Goal: Check status

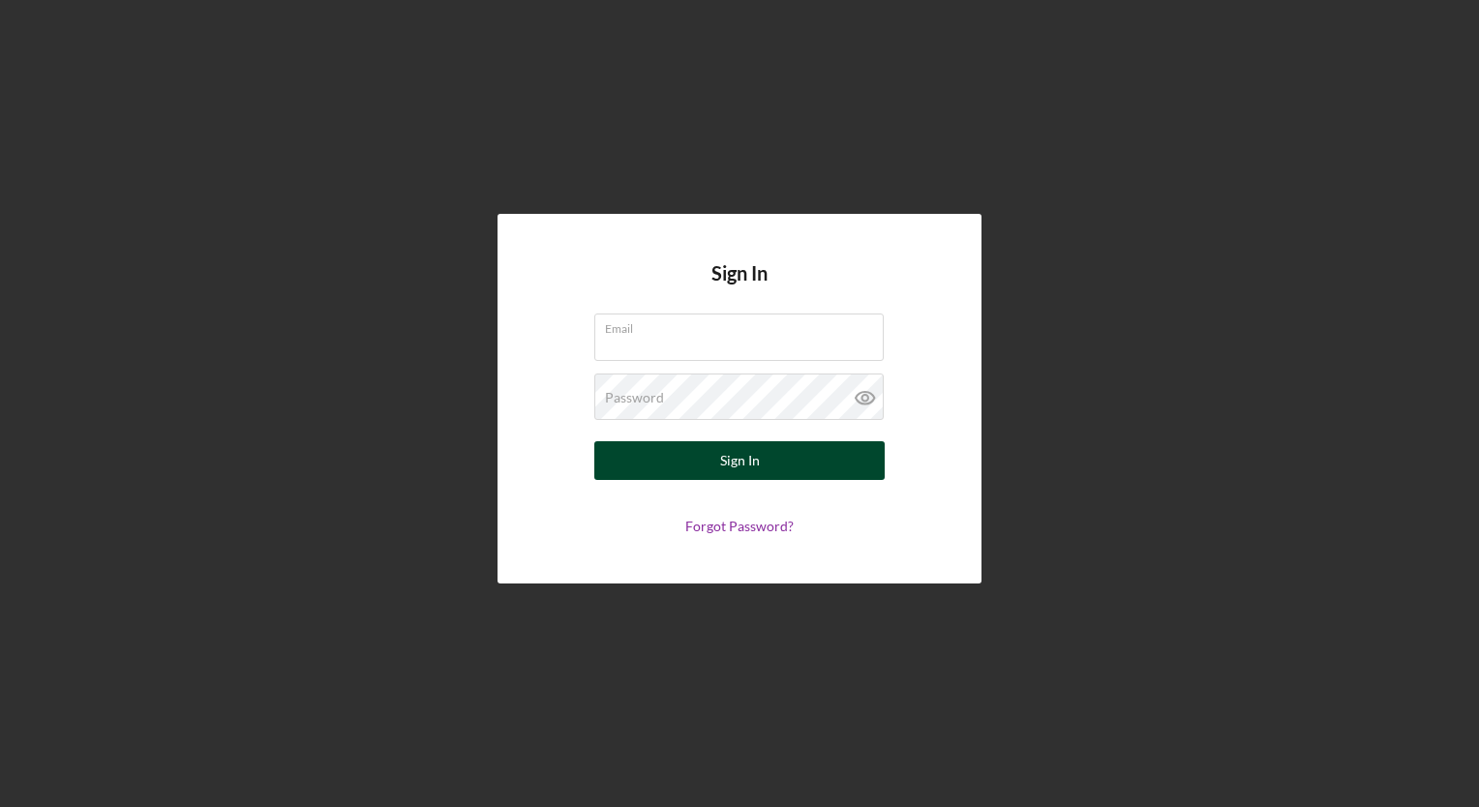
type input "[EMAIL_ADDRESS][DOMAIN_NAME]"
click at [698, 455] on button "Sign In" at bounding box center [739, 460] width 290 height 39
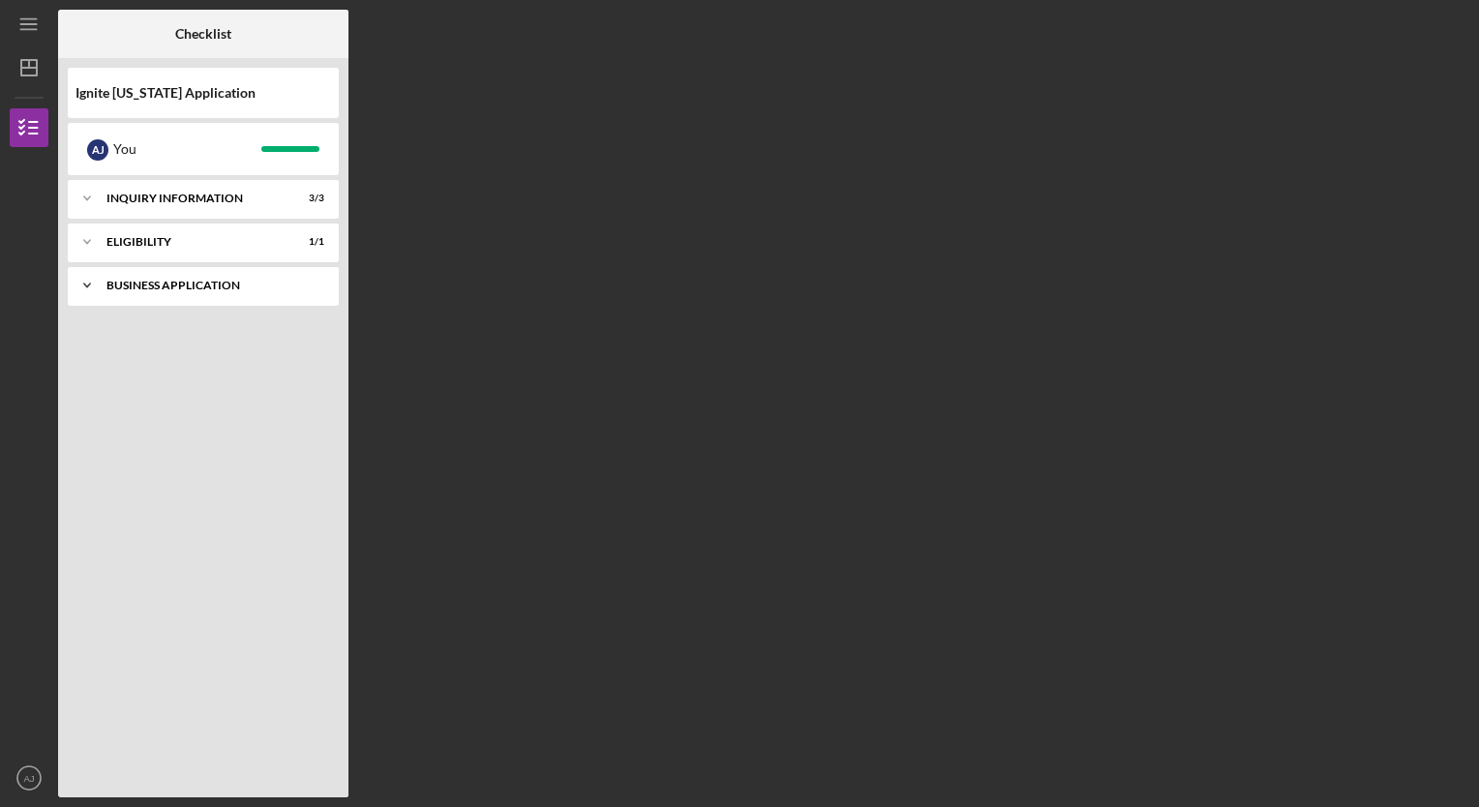
click at [170, 284] on div "Business Application" at bounding box center [210, 286] width 208 height 12
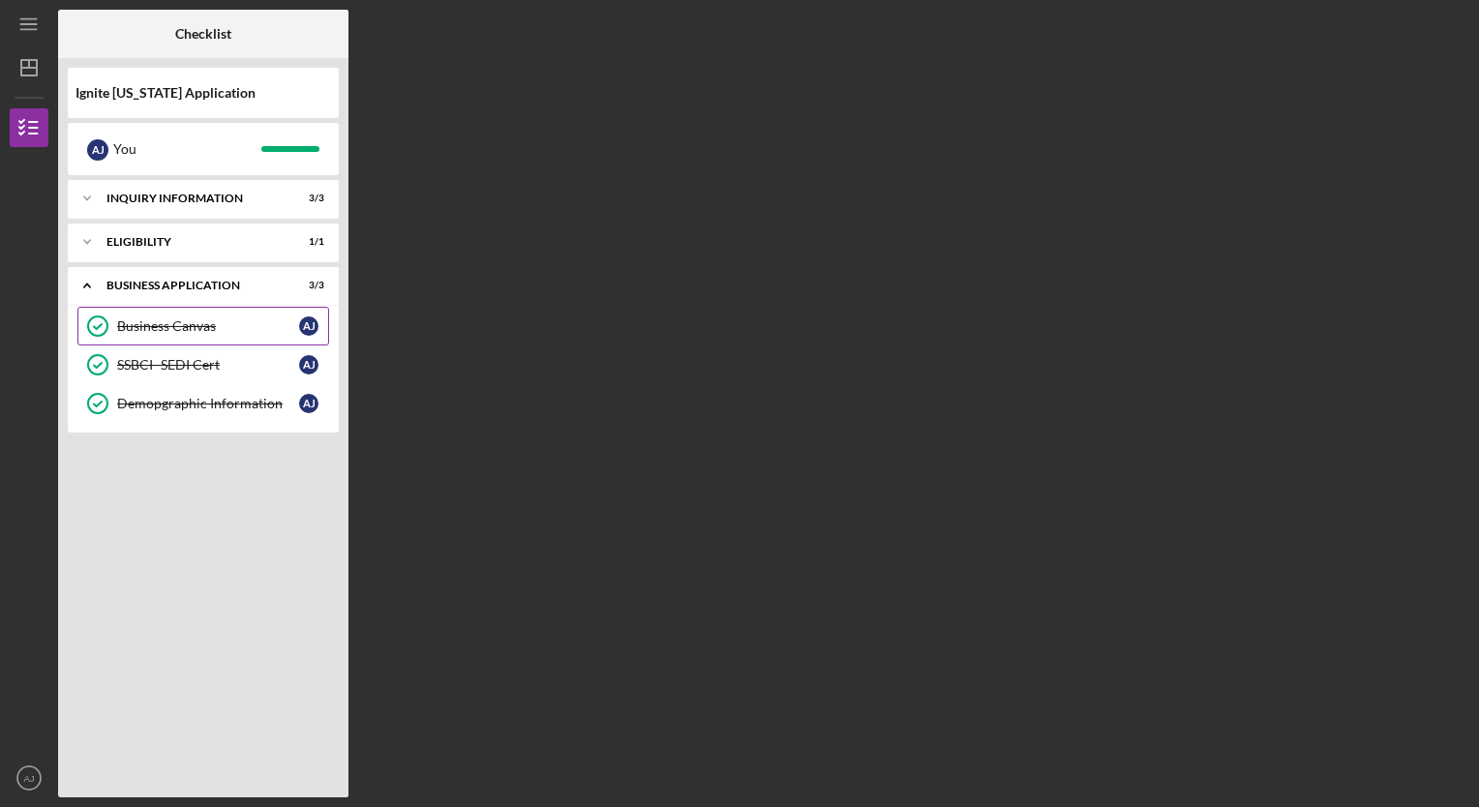
click at [190, 335] on link "Business Canvas Business Canvas A J" at bounding box center [203, 326] width 252 height 39
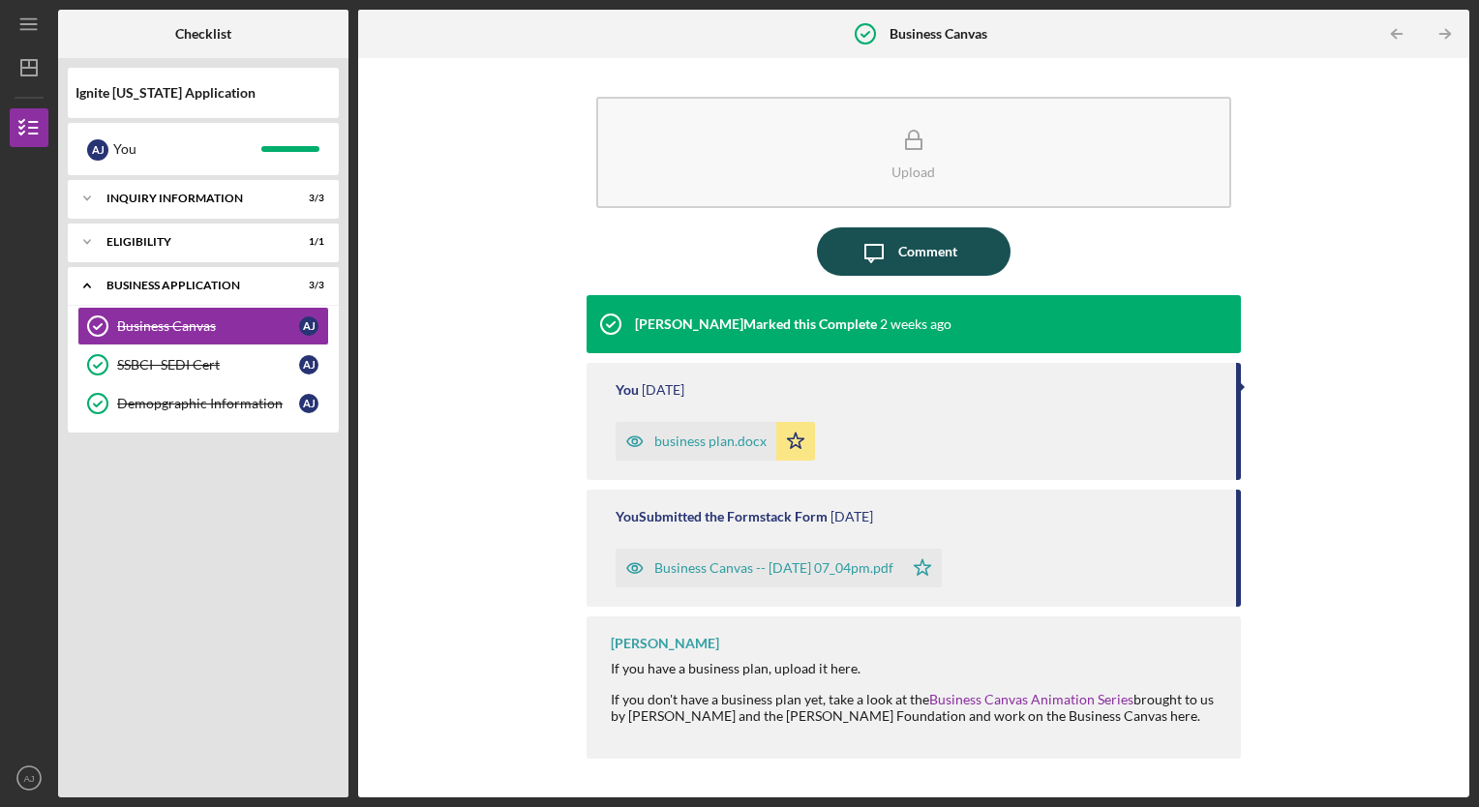
click at [872, 247] on icon "Icon/Message" at bounding box center [874, 251] width 48 height 48
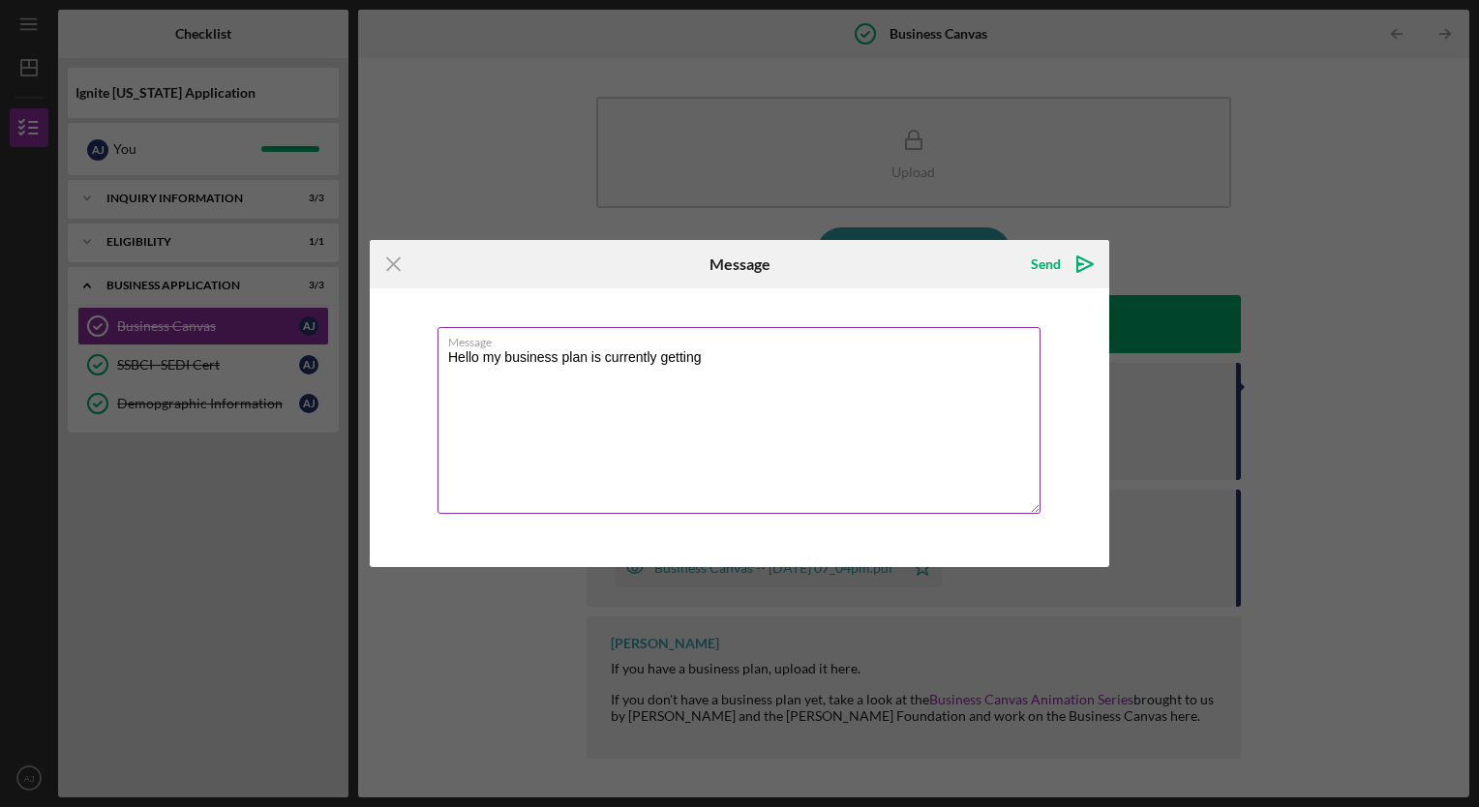
click at [784, 376] on textarea "Hello my business plan is currently getting" at bounding box center [738, 420] width 603 height 187
click at [774, 395] on textarea "Hello my business plan is currently getting updated with the help of [PERSON_NA…" at bounding box center [738, 420] width 603 height 187
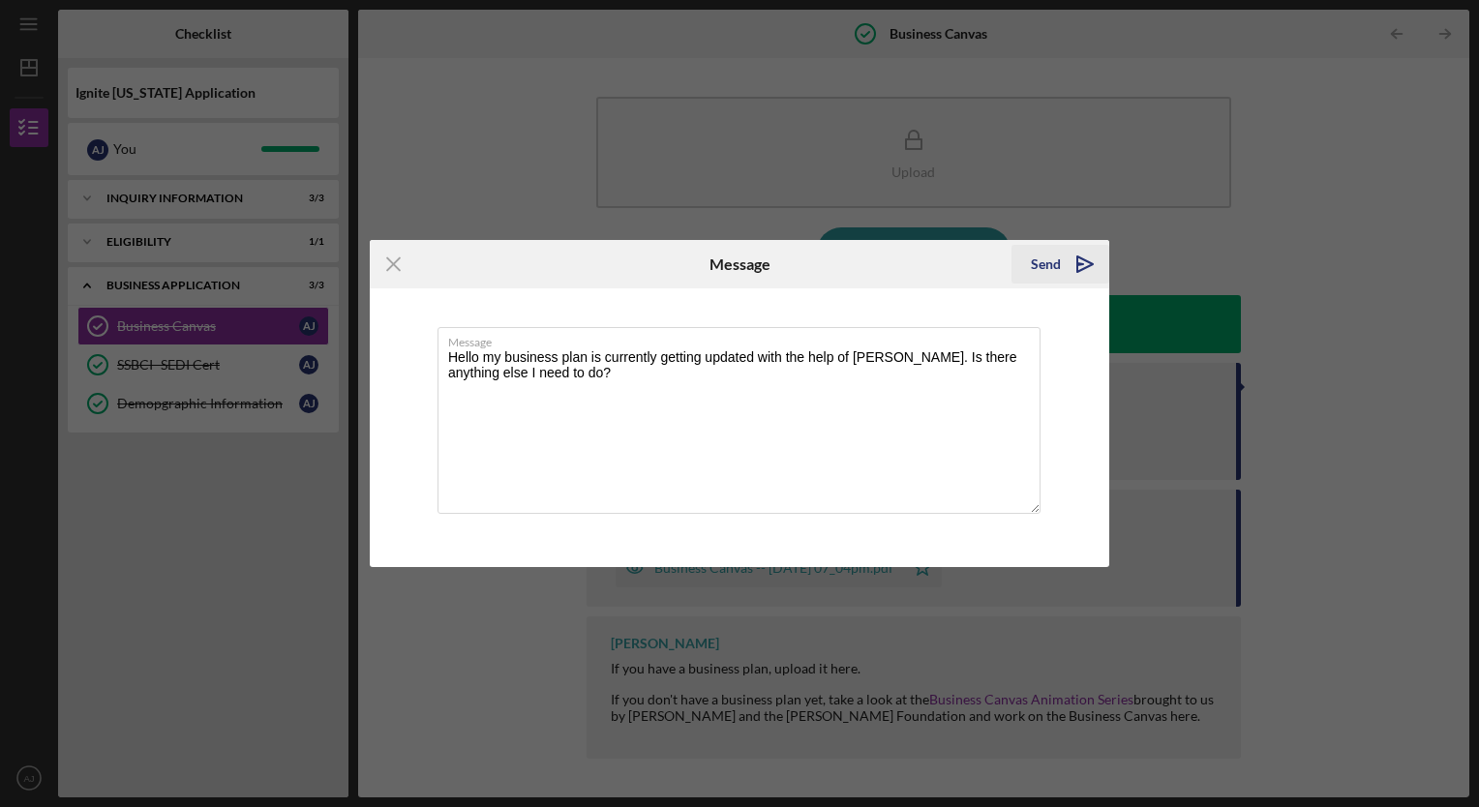
type textarea "Hello my business plan is currently getting updated with the help of [PERSON_NA…"
click at [1049, 259] on div "Send" at bounding box center [1046, 264] width 30 height 39
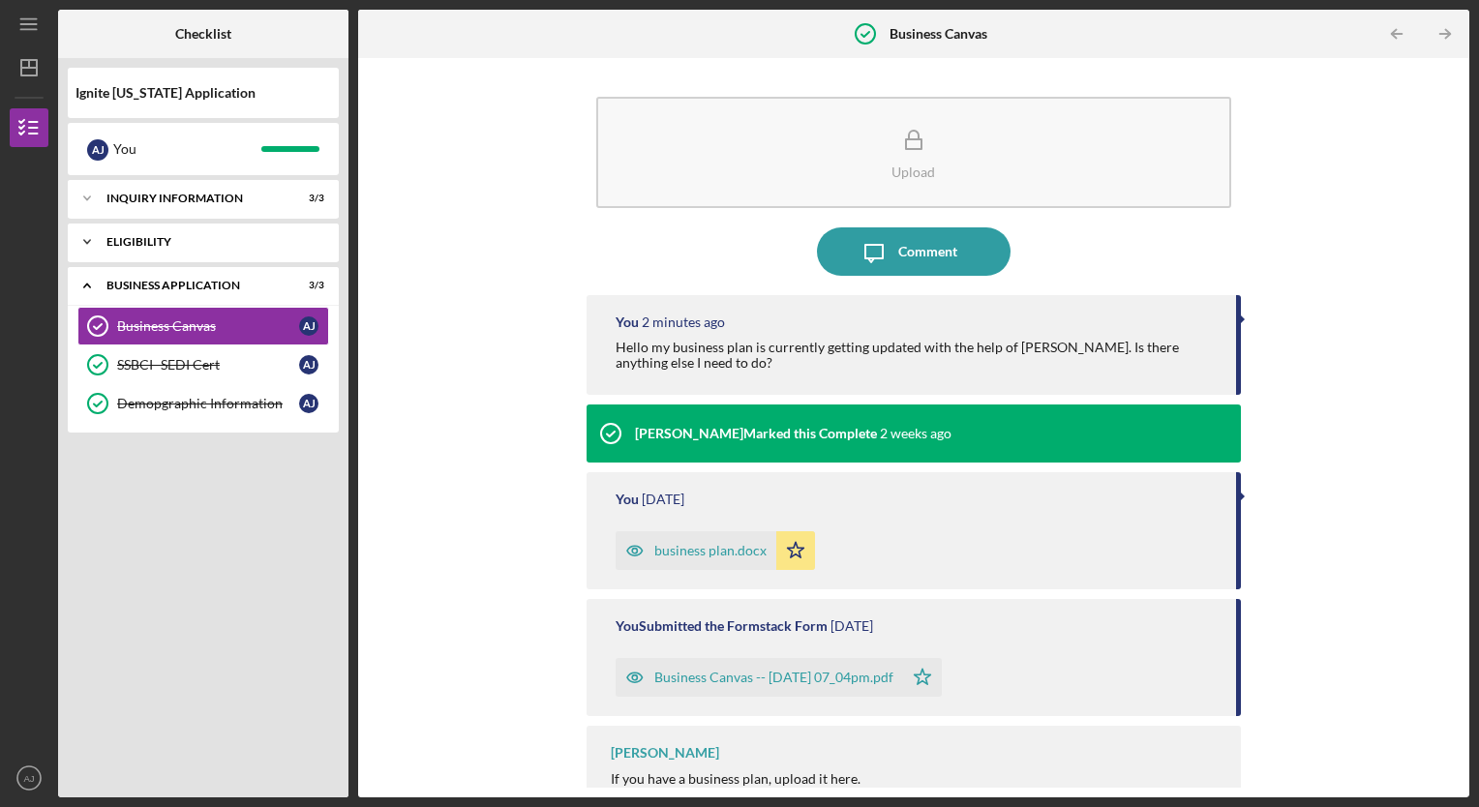
click at [187, 246] on div "Eligibility" at bounding box center [210, 242] width 208 height 12
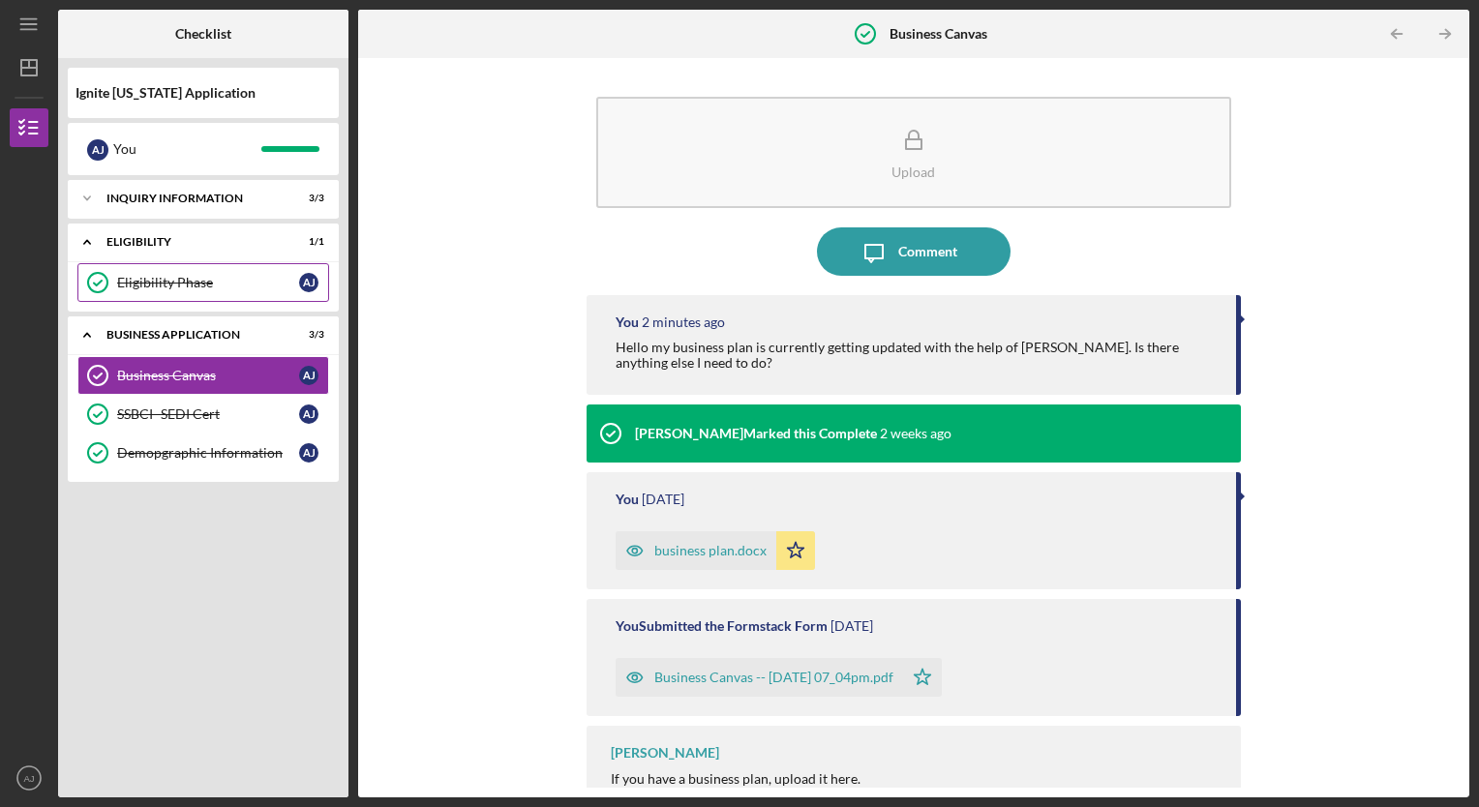
click at [175, 284] on div "Eligibility Phase" at bounding box center [208, 282] width 182 height 15
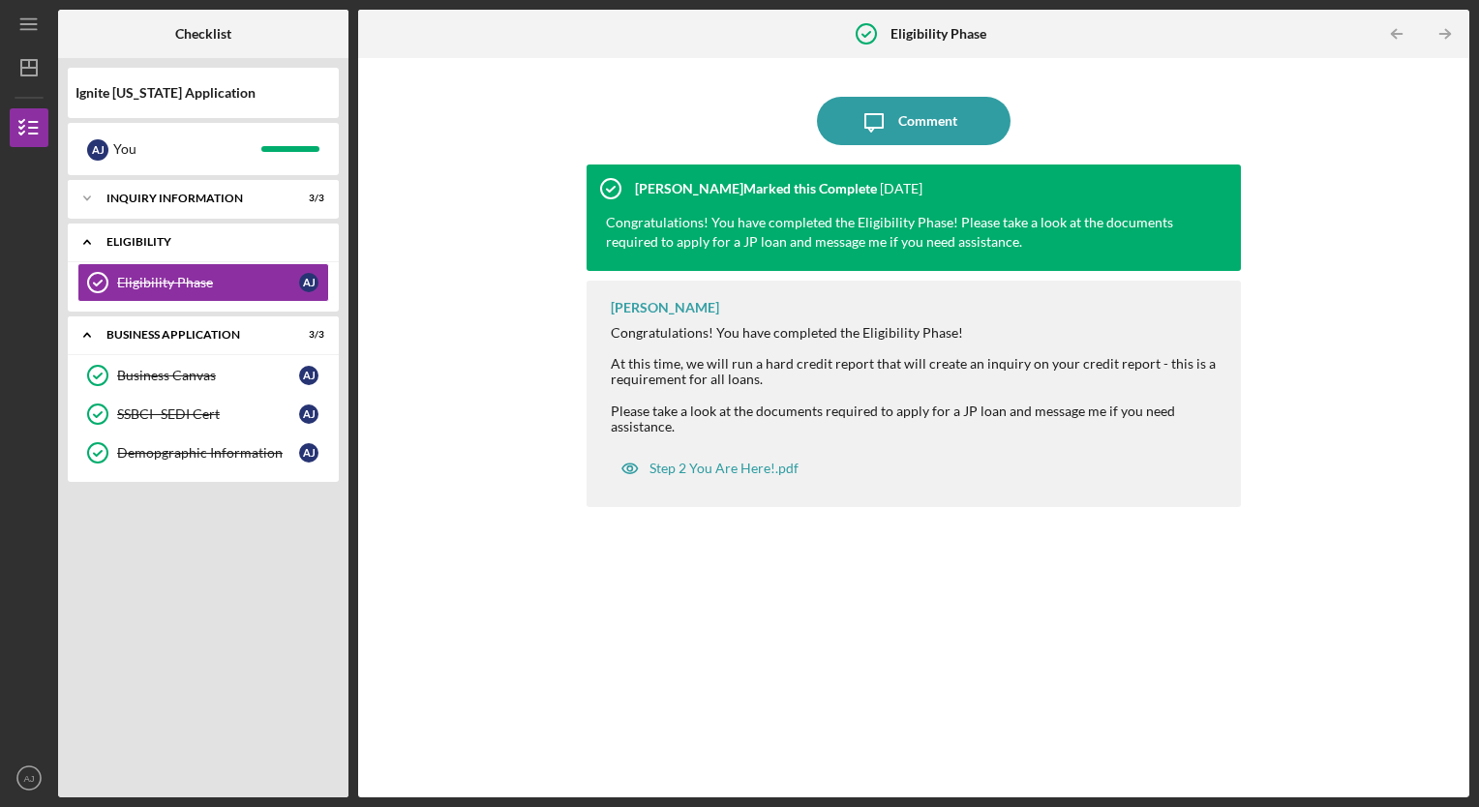
click at [178, 233] on div "Icon/Expander Eligibility 1 / 1" at bounding box center [203, 243] width 271 height 40
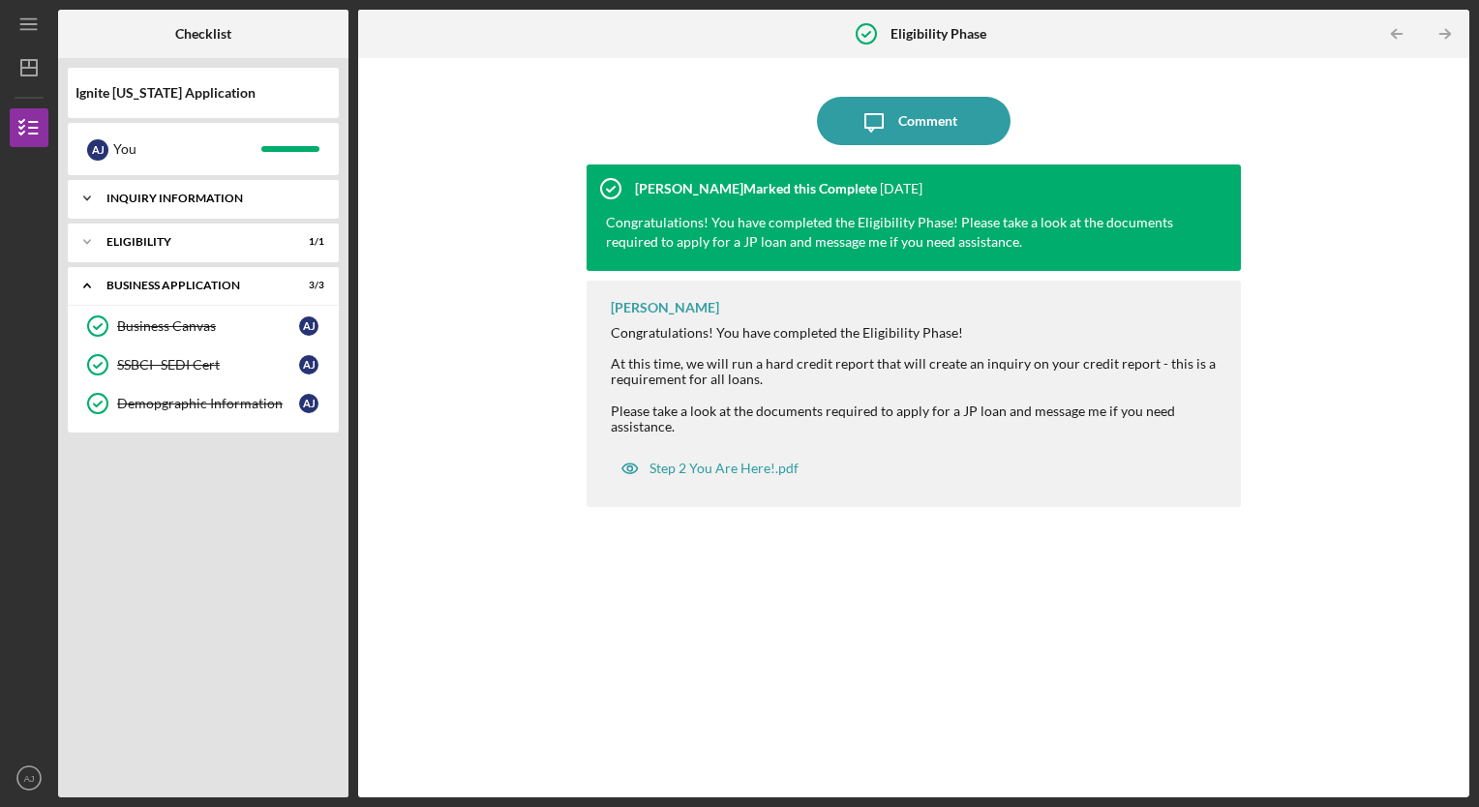
click at [192, 210] on div "Icon/Expander Inquiry Information 3 / 3" at bounding box center [203, 198] width 271 height 39
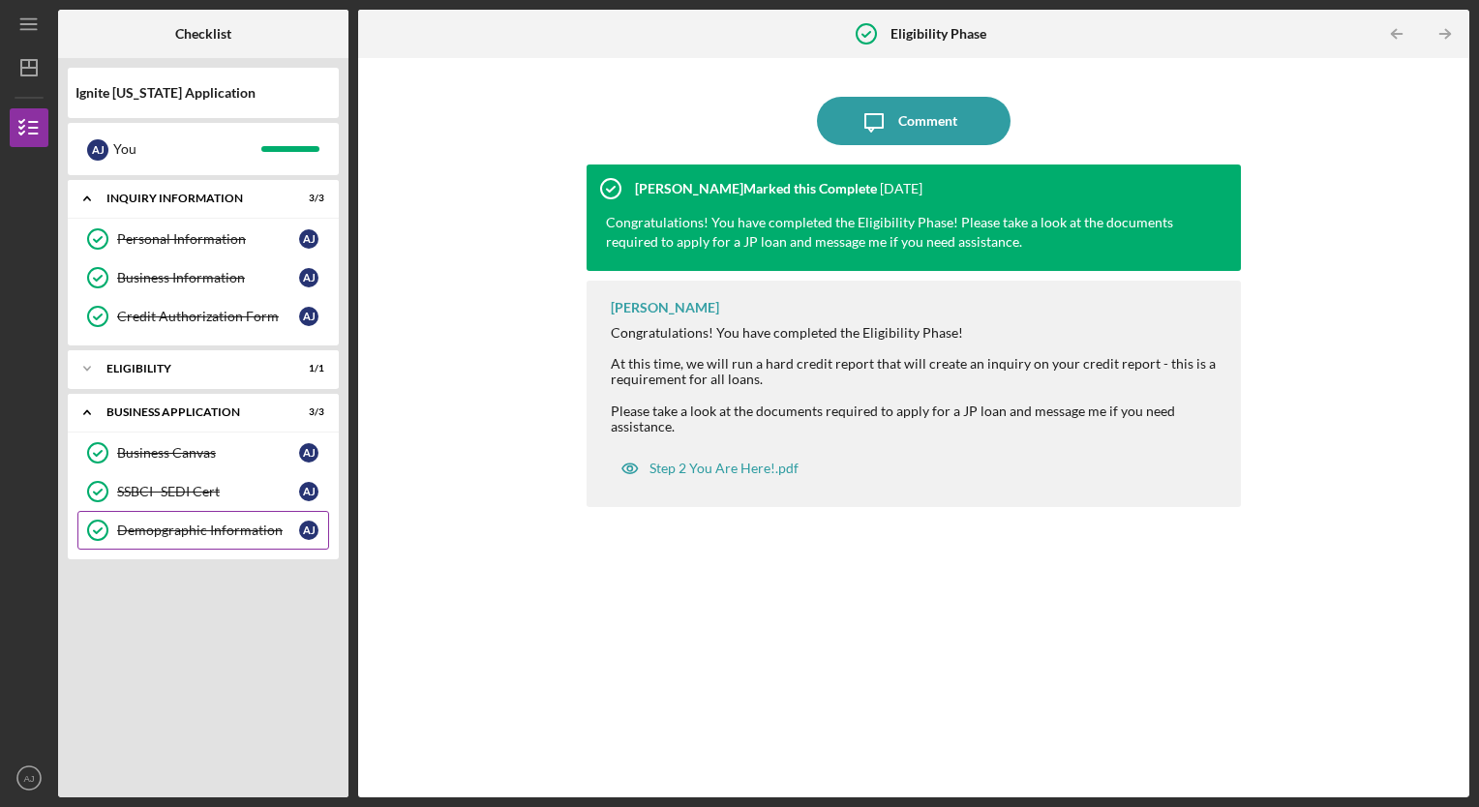
click at [182, 513] on link "Demopgraphic Information Demopgraphic Information A J" at bounding box center [203, 530] width 252 height 39
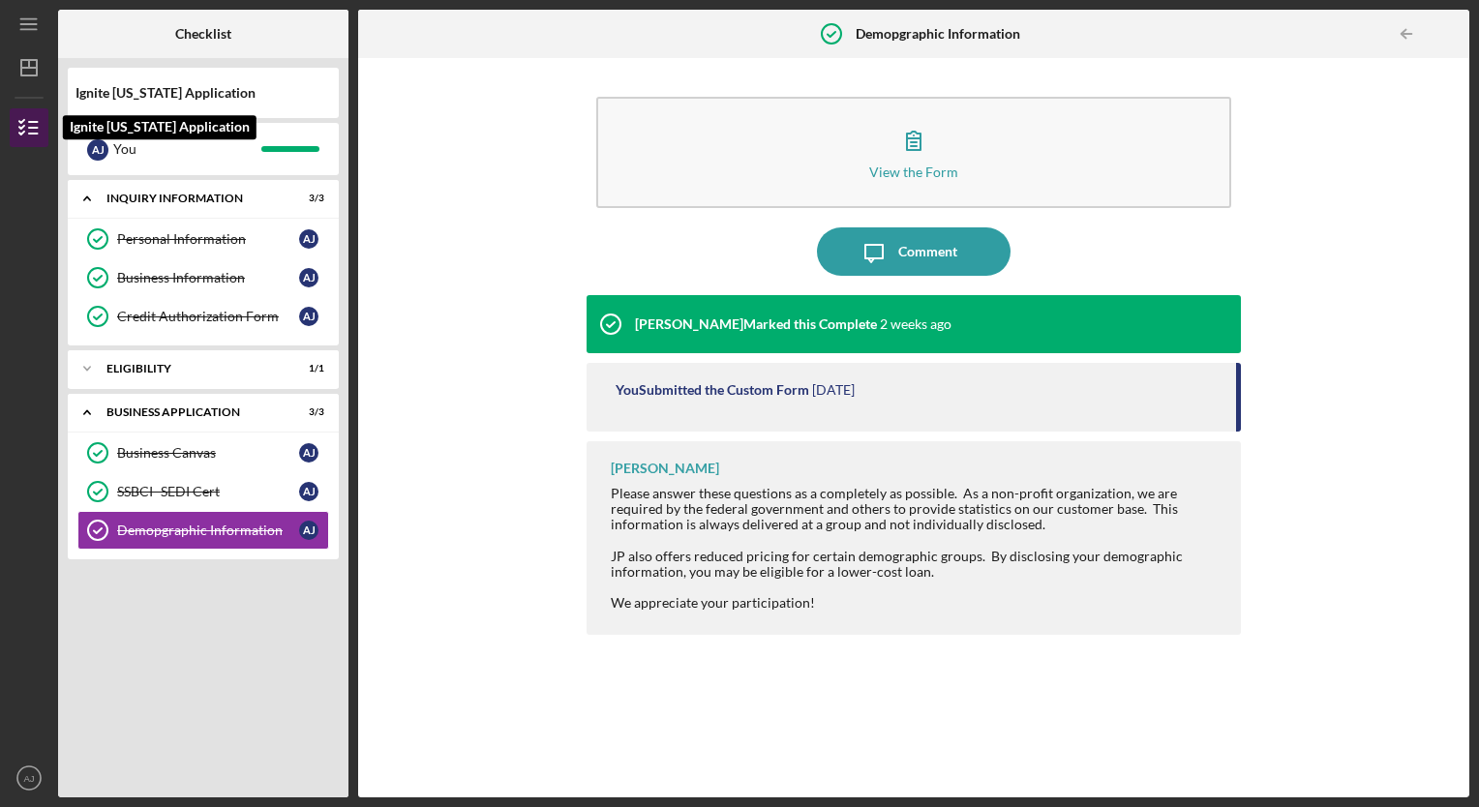
click at [20, 124] on icon "button" at bounding box center [29, 128] width 48 height 48
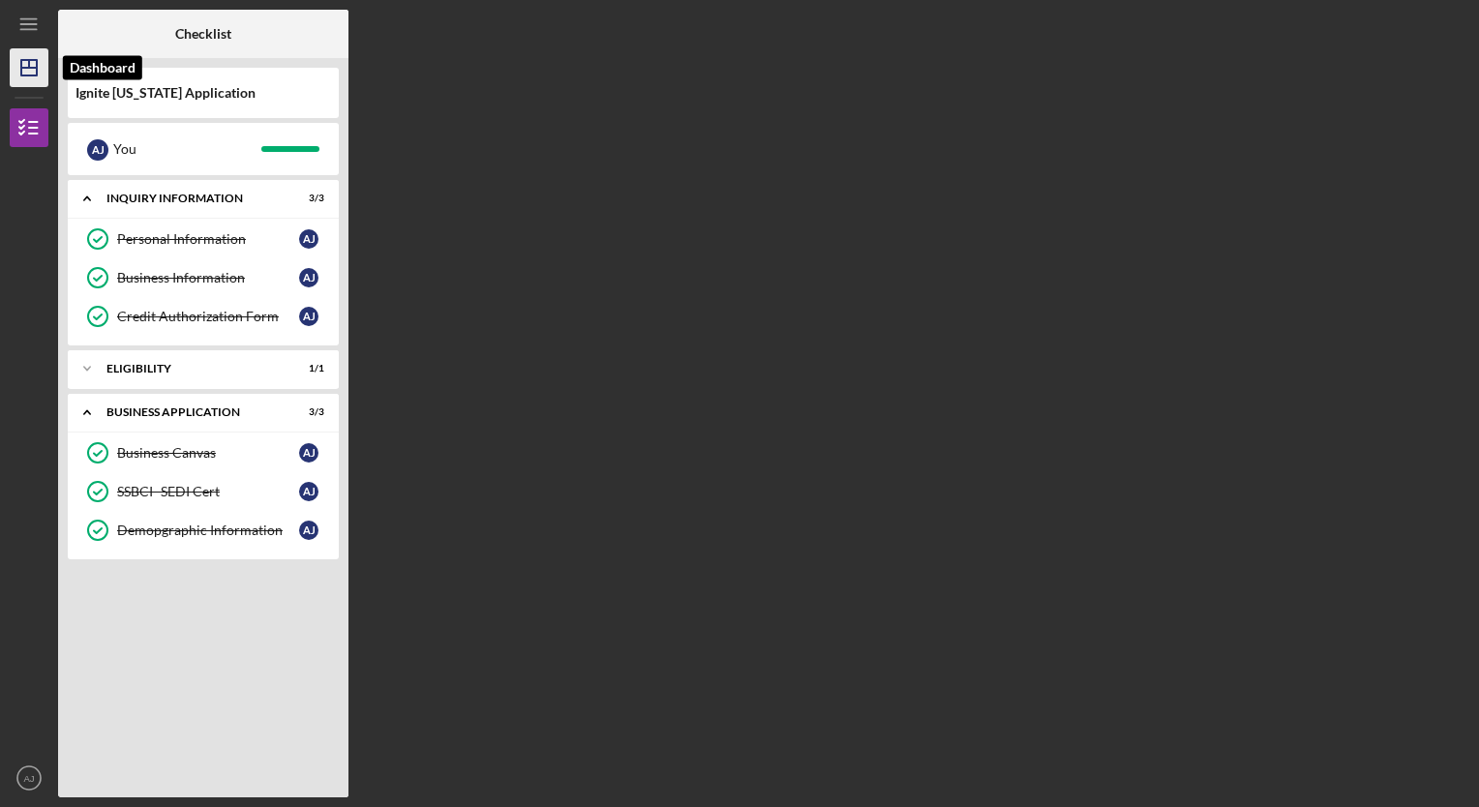
click at [29, 70] on icon "Icon/Dashboard" at bounding box center [29, 68] width 48 height 48
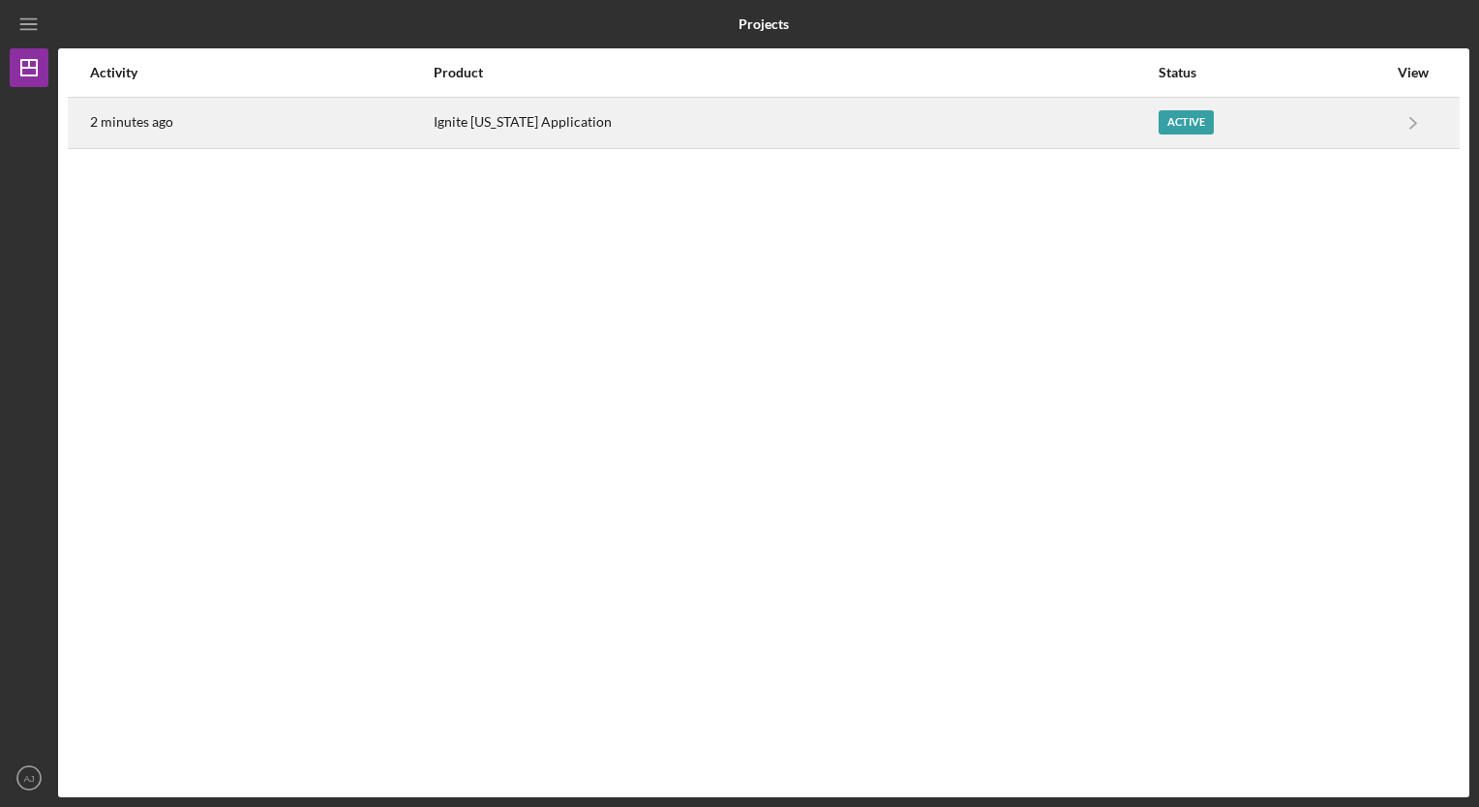
click at [1177, 111] on div "Active" at bounding box center [1185, 122] width 55 height 24
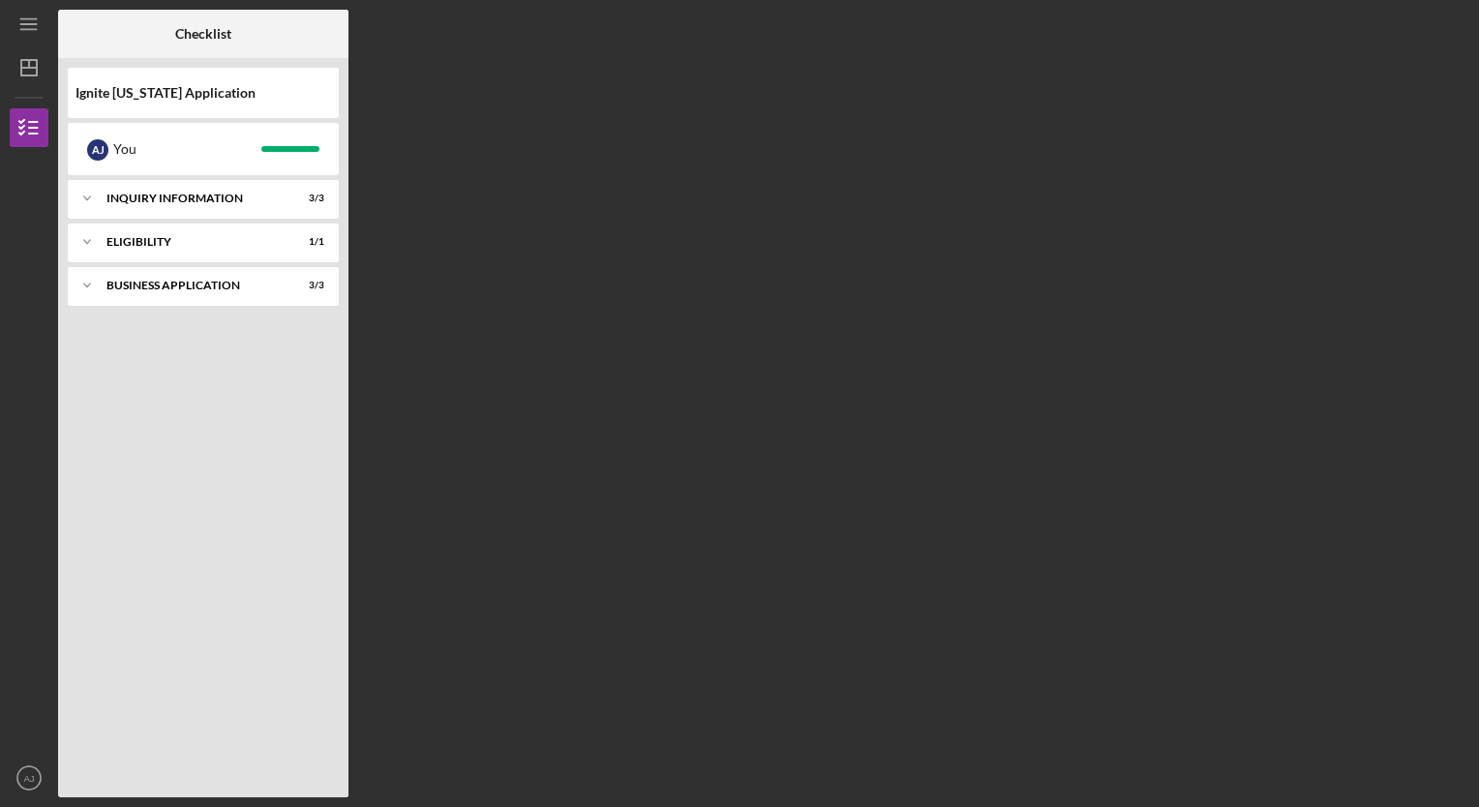
click at [46, 20] on nav "Icon/Menu Icon/Dashboard Dashboard Ignite [US_STATE] Application Checklist Icon…" at bounding box center [34, 398] width 48 height 797
click at [25, 23] on icon "Icon/Menu" at bounding box center [30, 25] width 44 height 44
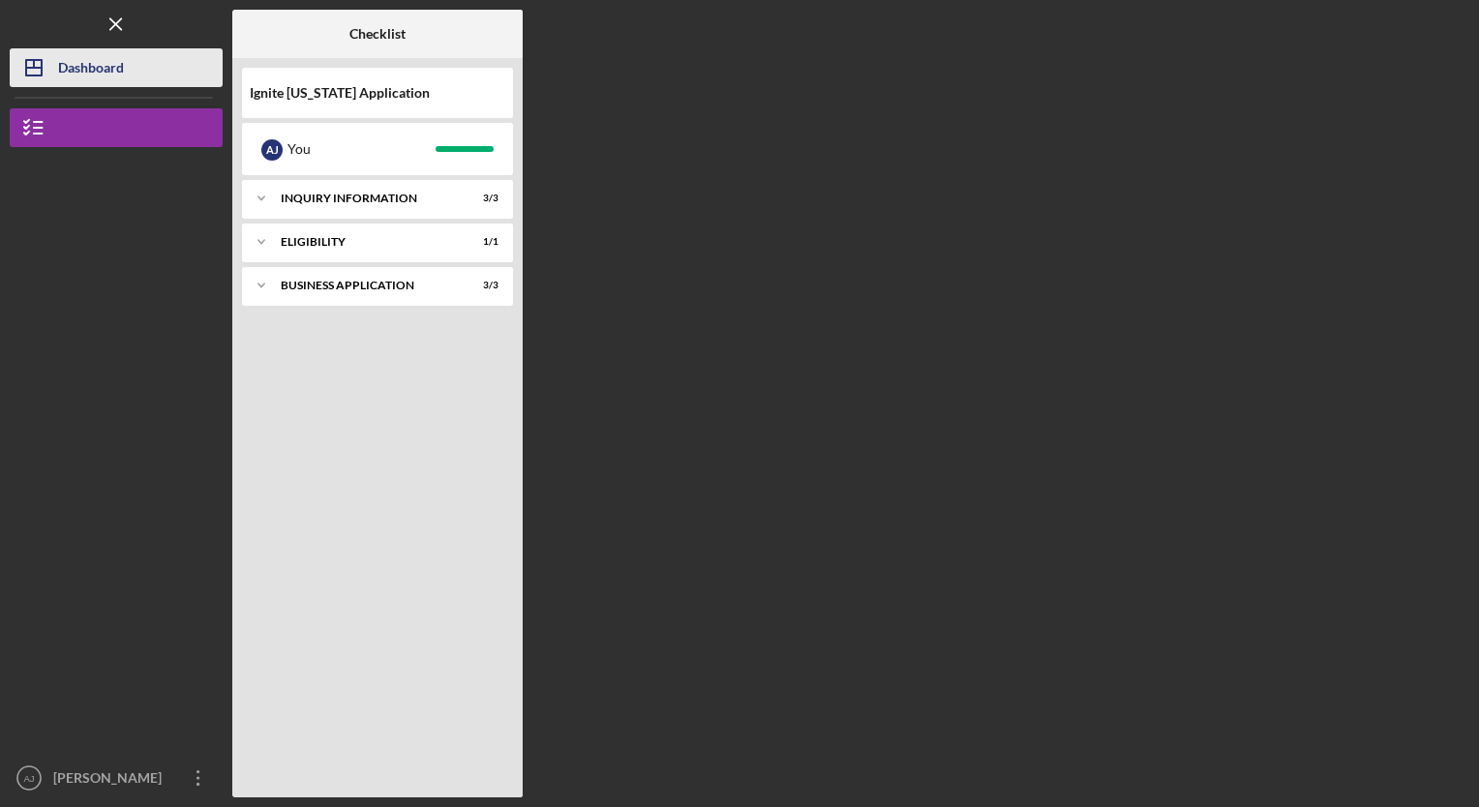
click at [116, 60] on div "Dashboard" at bounding box center [91, 70] width 66 height 44
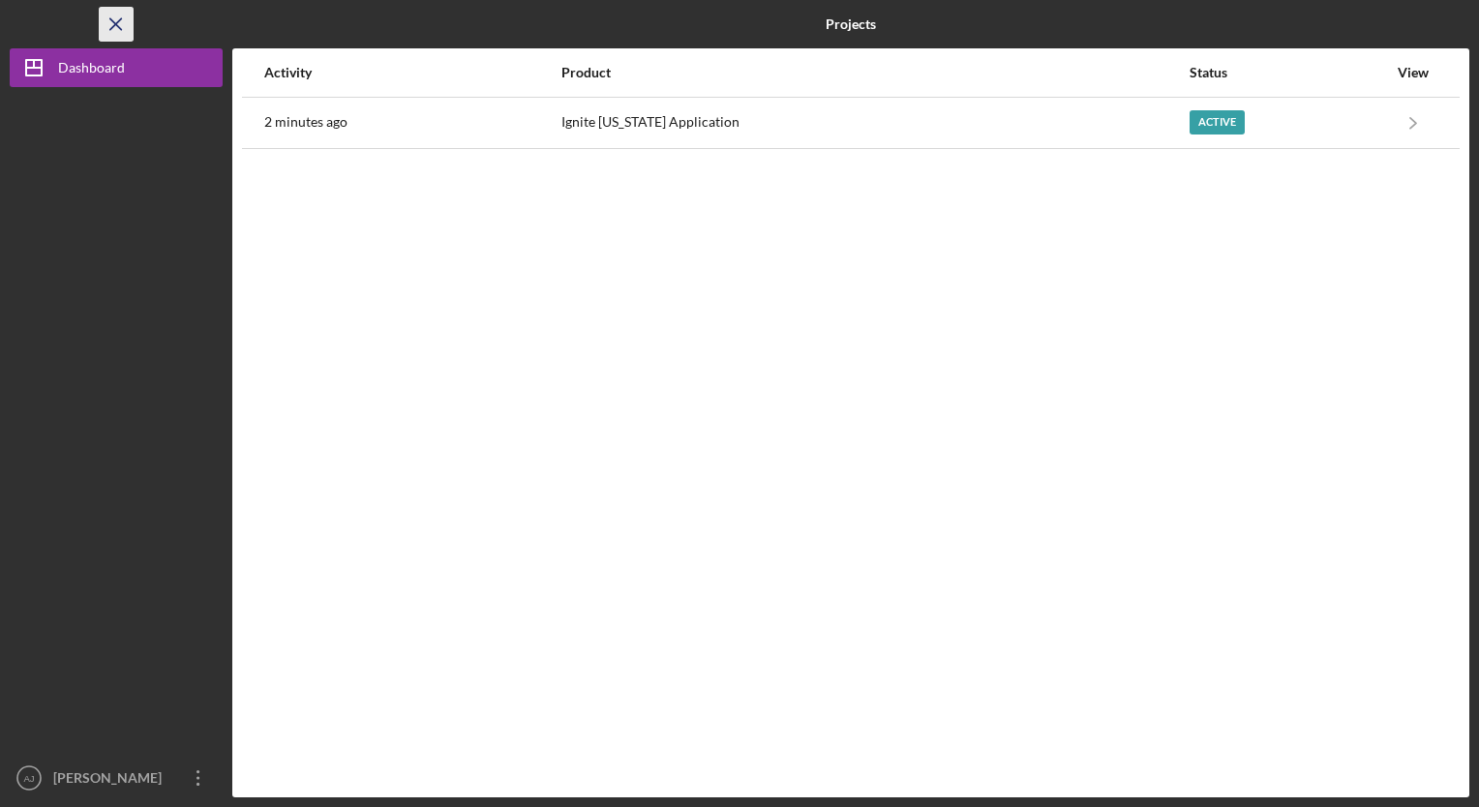
click at [113, 22] on line "button" at bounding box center [115, 23] width 11 height 11
